Goal: Transaction & Acquisition: Purchase product/service

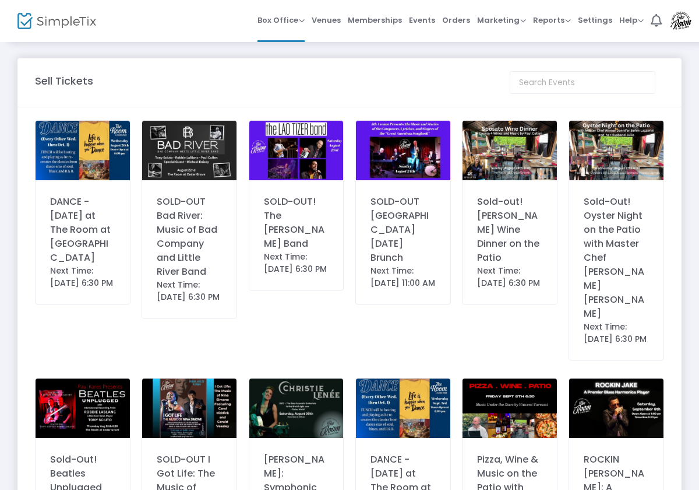
click at [100, 153] on img at bounding box center [83, 150] width 94 height 59
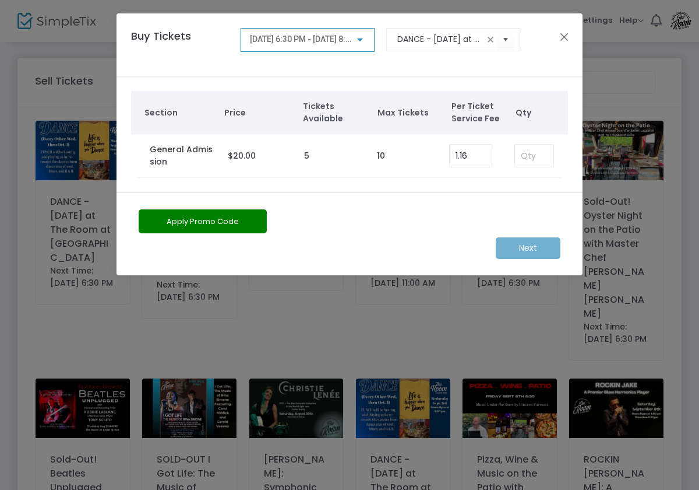
click at [524, 252] on div "Next" at bounding box center [350, 248] width 434 height 22
click at [532, 247] on div "Next" at bounding box center [350, 248] width 434 height 22
click at [374, 202] on div "Apply Promo Code Next" at bounding box center [350, 233] width 466 height 83
click at [539, 249] on div "Next" at bounding box center [350, 248] width 434 height 22
click at [543, 247] on div "Next" at bounding box center [350, 248] width 434 height 22
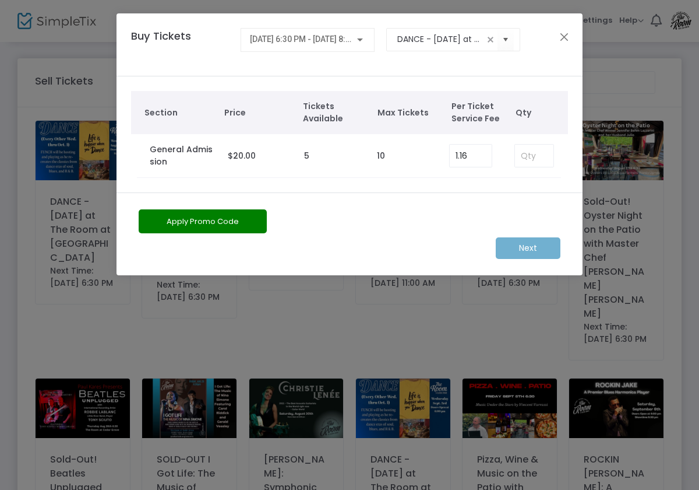
click at [543, 246] on div "Next" at bounding box center [350, 248] width 434 height 22
click at [403, 153] on td "10" at bounding box center [407, 156] width 72 height 44
click at [569, 30] on button "Close" at bounding box center [564, 36] width 15 height 15
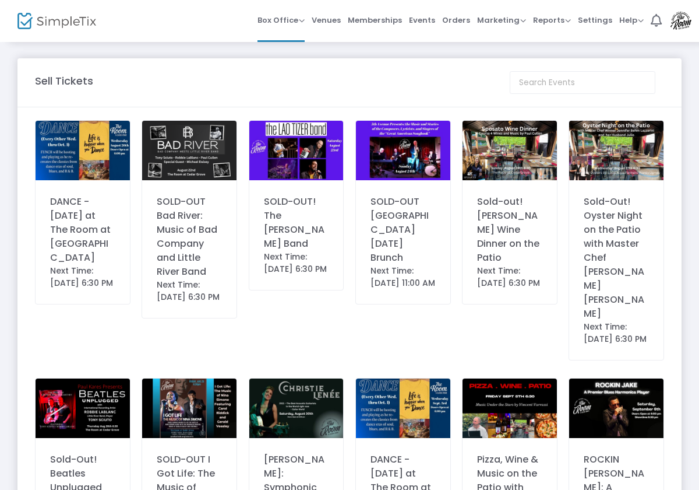
click at [93, 242] on div "DANCE - [DATE] at The Room at [GEOGRAPHIC_DATA]" at bounding box center [82, 230] width 65 height 70
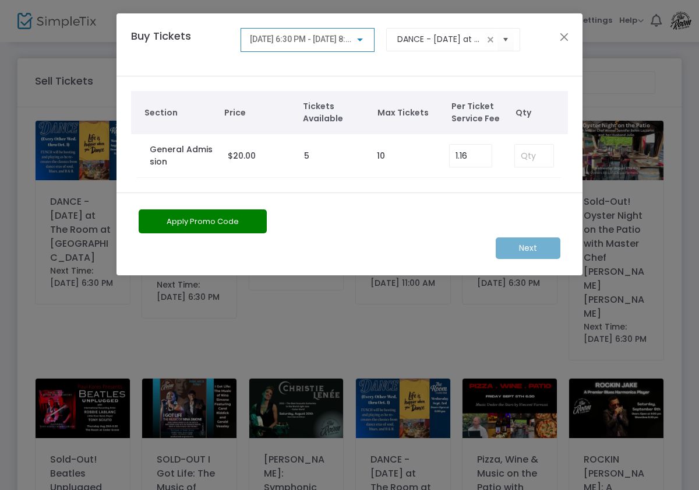
click at [242, 212] on button "Apply Promo Code" at bounding box center [203, 221] width 128 height 24
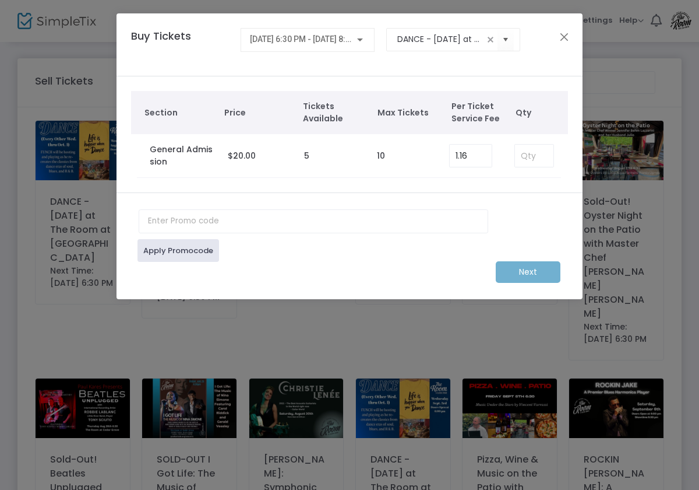
click at [541, 277] on div "Next" at bounding box center [350, 272] width 434 height 22
click at [419, 205] on div "Apply Promocode Next" at bounding box center [350, 245] width 466 height 107
click at [273, 221] on input "text" at bounding box center [314, 221] width 350 height 24
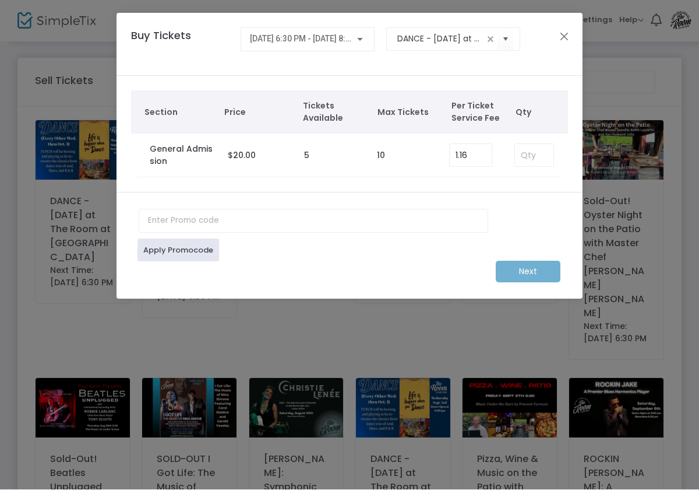
click at [524, 276] on div "Next" at bounding box center [350, 272] width 434 height 22
click at [563, 40] on button "Close" at bounding box center [564, 36] width 15 height 15
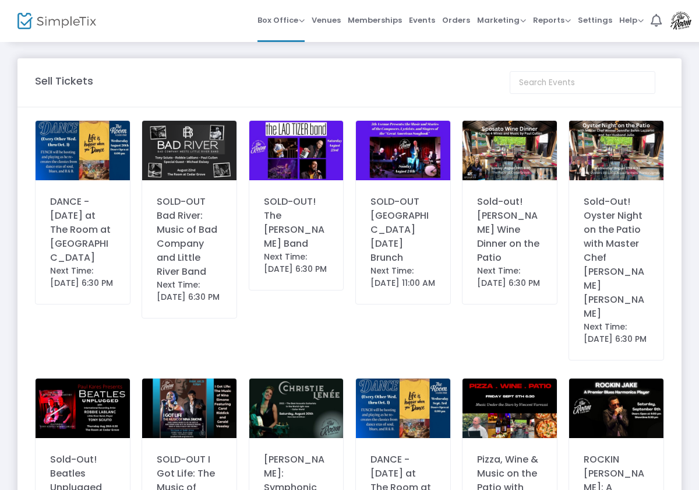
click at [98, 142] on img at bounding box center [83, 150] width 94 height 59
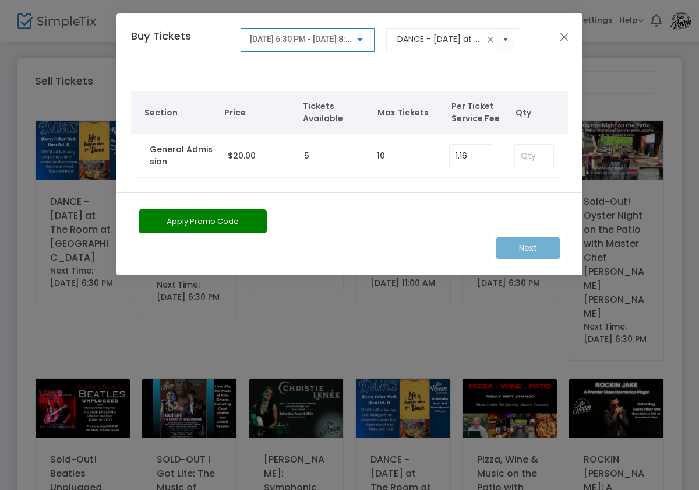
click at [536, 256] on div "Next" at bounding box center [350, 248] width 434 height 22
click at [536, 249] on div "Next" at bounding box center [350, 248] width 434 height 22
click at [537, 248] on div "Next" at bounding box center [350, 248] width 434 height 22
click at [443, 41] on input "DANCE - [DATE] at The Room at [GEOGRAPHIC_DATA]" at bounding box center [440, 39] width 87 height 12
click at [192, 156] on label "General Admission" at bounding box center [183, 155] width 66 height 24
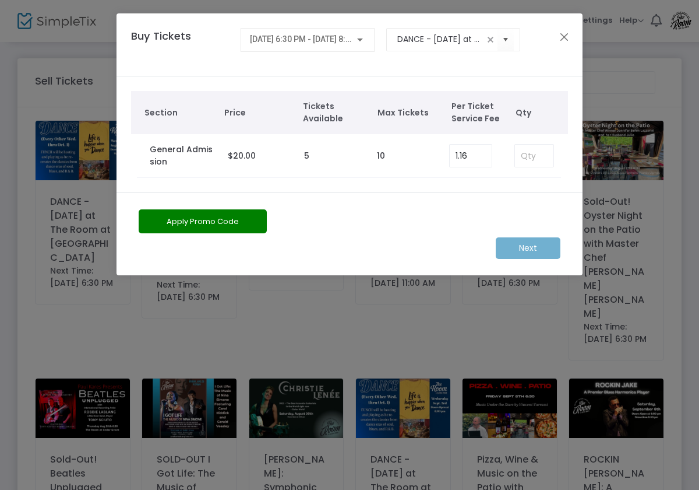
click at [254, 158] on span "$20.00" at bounding box center [242, 156] width 28 height 12
click at [312, 160] on td "5" at bounding box center [334, 156] width 72 height 44
click at [385, 161] on label "10" at bounding box center [381, 156] width 8 height 12
click at [463, 166] on input "1.16" at bounding box center [471, 156] width 42 height 22
click at [409, 113] on span "Max Tickets" at bounding box center [409, 113] width 63 height 12
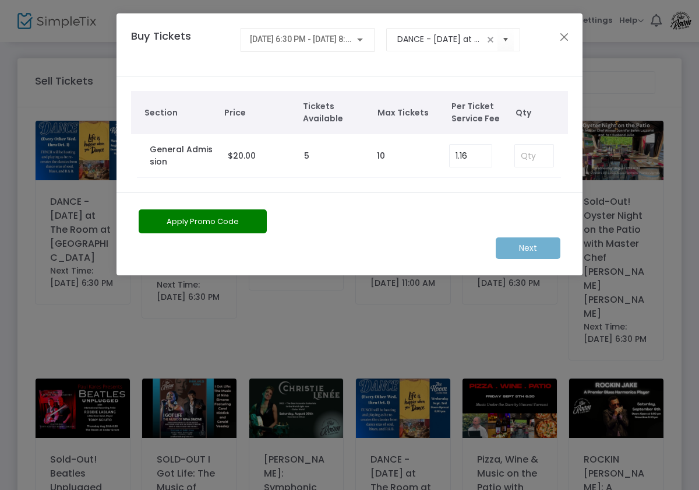
click at [318, 102] on span "Tickets Available" at bounding box center [334, 112] width 63 height 24
click at [169, 33] on h4 "Buy Tickets" at bounding box center [180, 44] width 110 height 33
click at [453, 45] on input "DANCE - [DATE] at The Room at [GEOGRAPHIC_DATA]" at bounding box center [440, 39] width 87 height 12
click at [567, 36] on button "Close" at bounding box center [564, 36] width 15 height 15
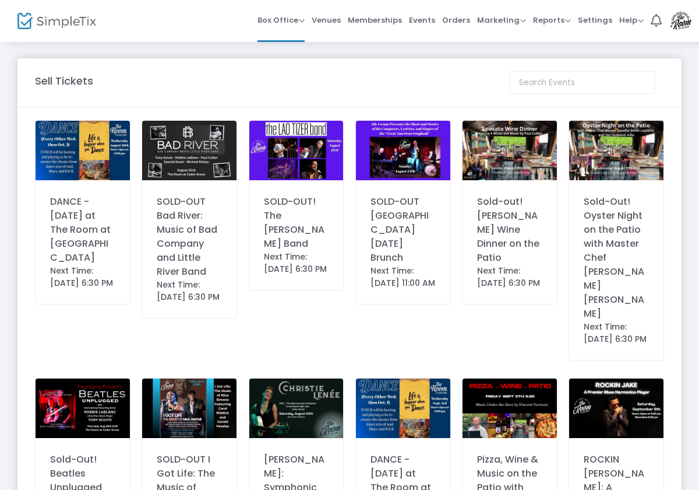
click at [515, 150] on img at bounding box center [510, 150] width 94 height 59
